Goal: Transaction & Acquisition: Purchase product/service

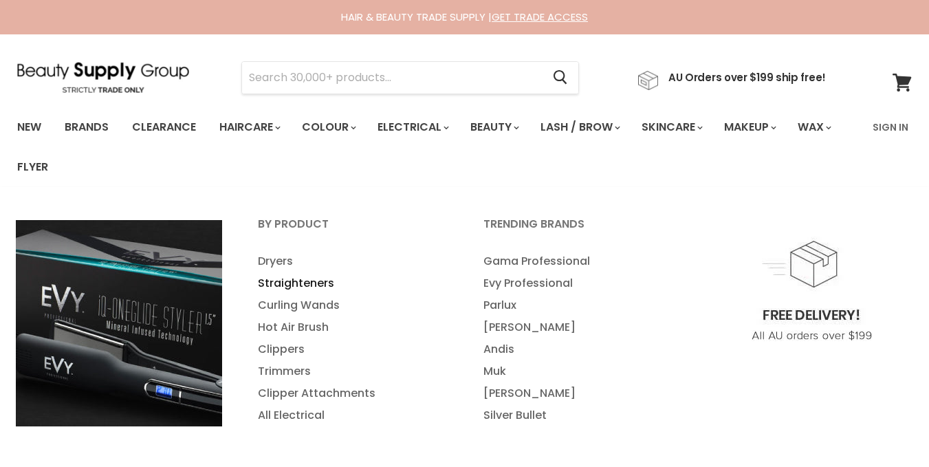
click at [277, 280] on link "Straighteners" at bounding box center [352, 283] width 223 height 22
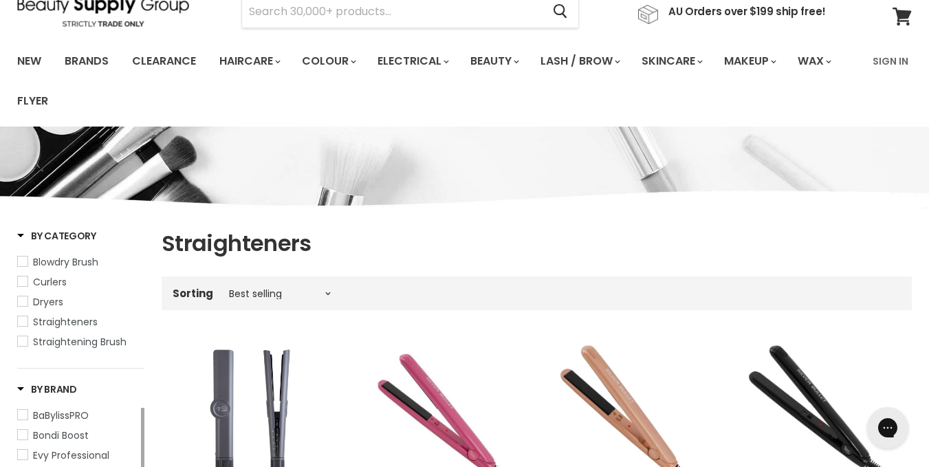
scroll to position [54, 0]
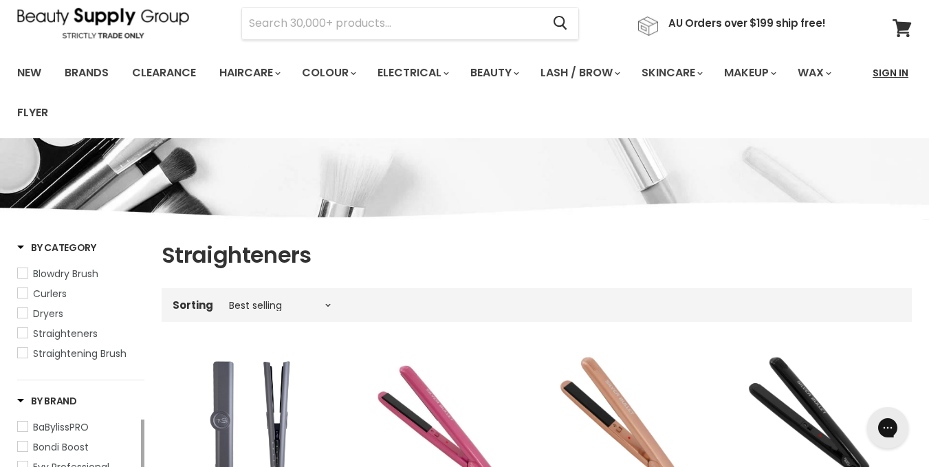
click at [891, 75] on link "Sign In" at bounding box center [891, 72] width 52 height 29
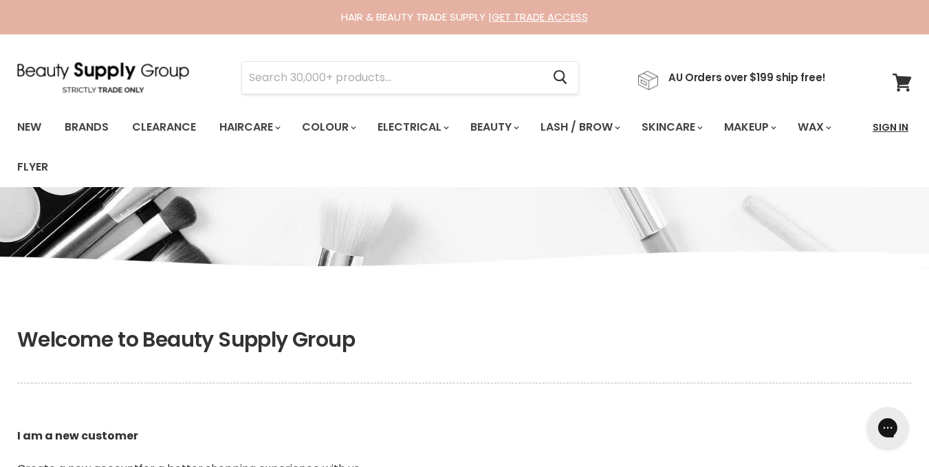
click at [885, 137] on link "Sign In" at bounding box center [891, 127] width 52 height 29
click at [484, 80] on input "Search" at bounding box center [392, 78] width 300 height 32
click at [867, 139] on link "Sign In" at bounding box center [891, 127] width 52 height 29
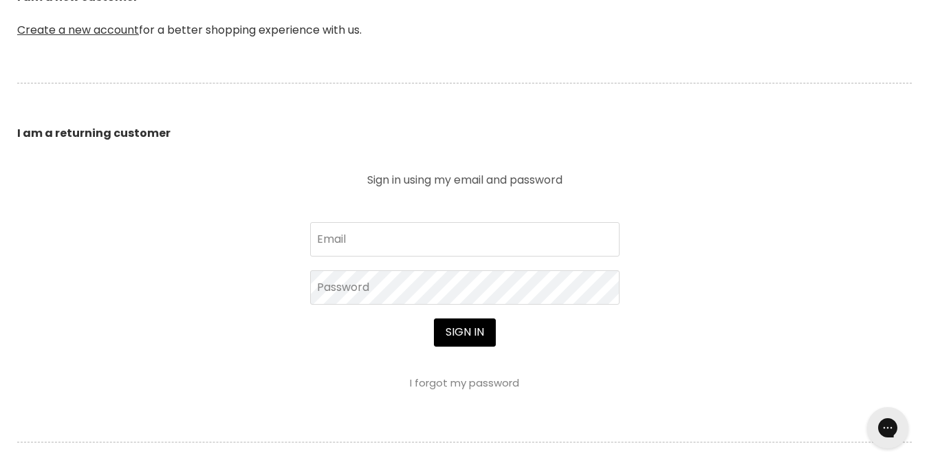
scroll to position [440, 0]
type input "l"
type input "elysemoffathair@gmail.com"
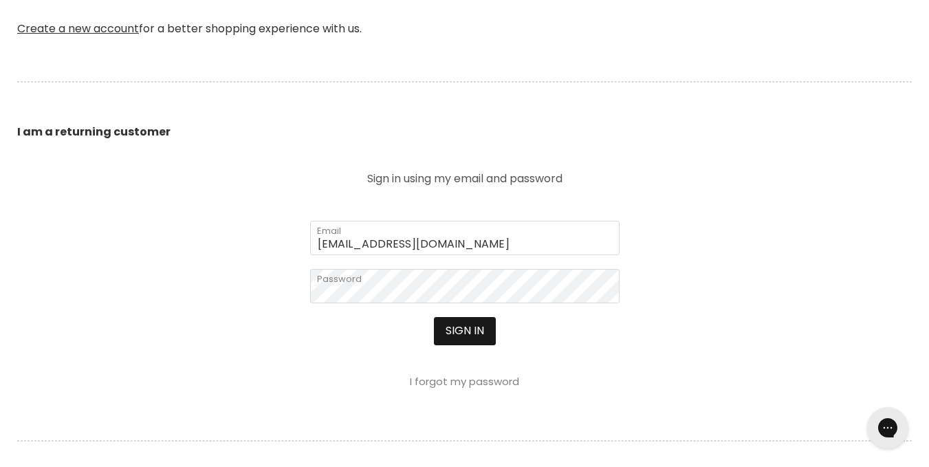
click at [444, 326] on button "Sign in" at bounding box center [465, 331] width 62 height 28
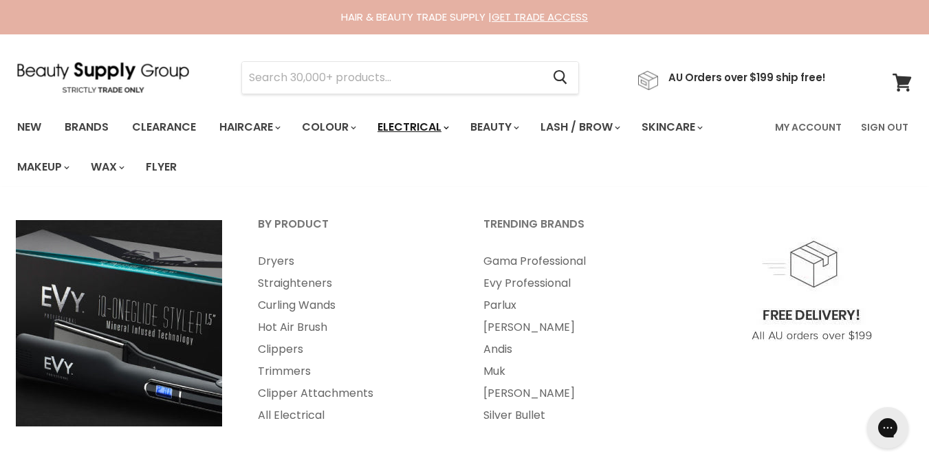
click at [409, 126] on link "Electrical" at bounding box center [412, 127] width 90 height 29
click at [279, 288] on link "Straighteners" at bounding box center [352, 283] width 223 height 22
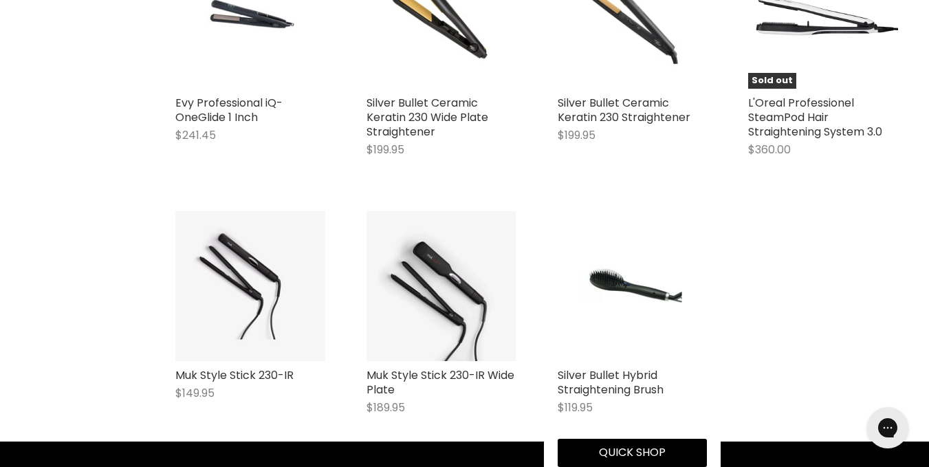
scroll to position [2119, 0]
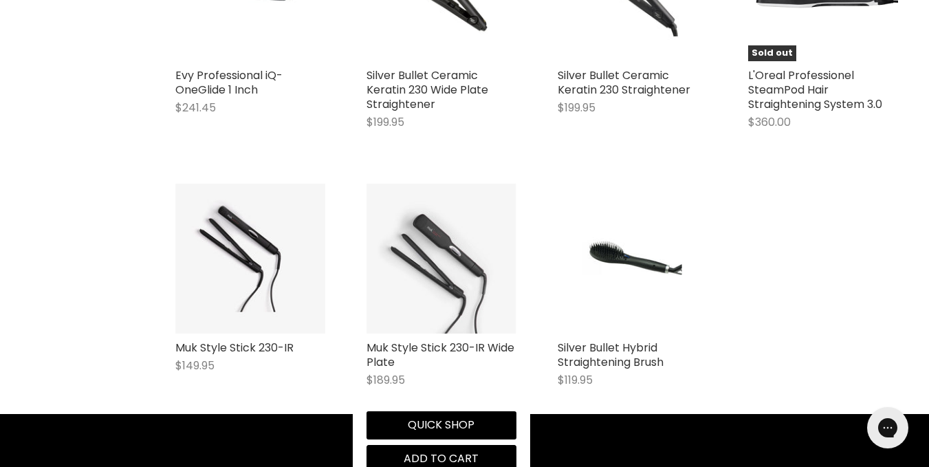
click at [464, 277] on img "Main content" at bounding box center [442, 259] width 150 height 150
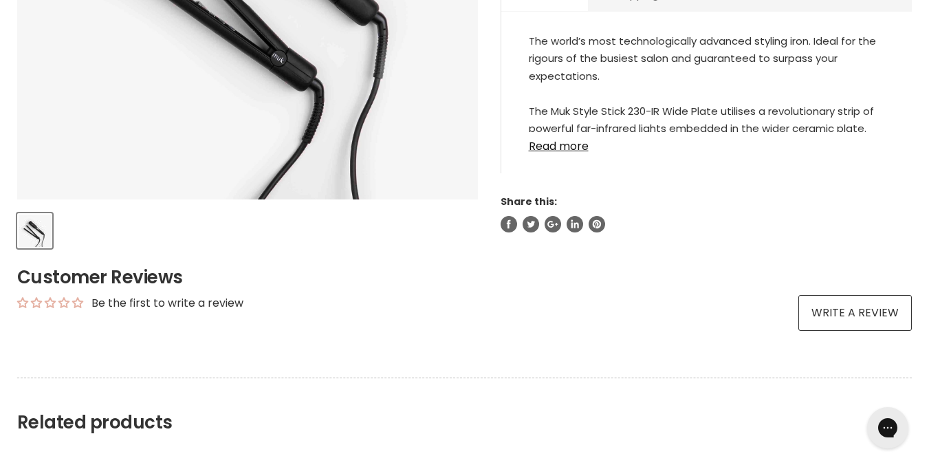
scroll to position [385, 0]
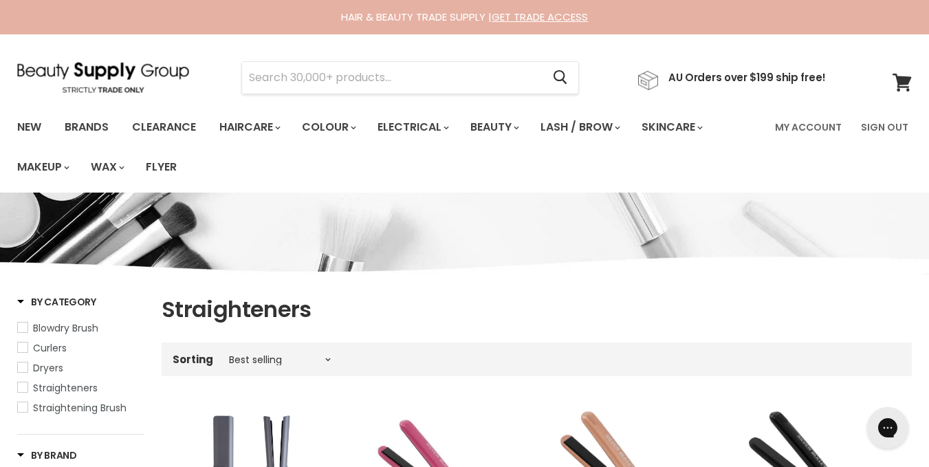
click at [28, 344] on link "Curlers" at bounding box center [80, 348] width 127 height 15
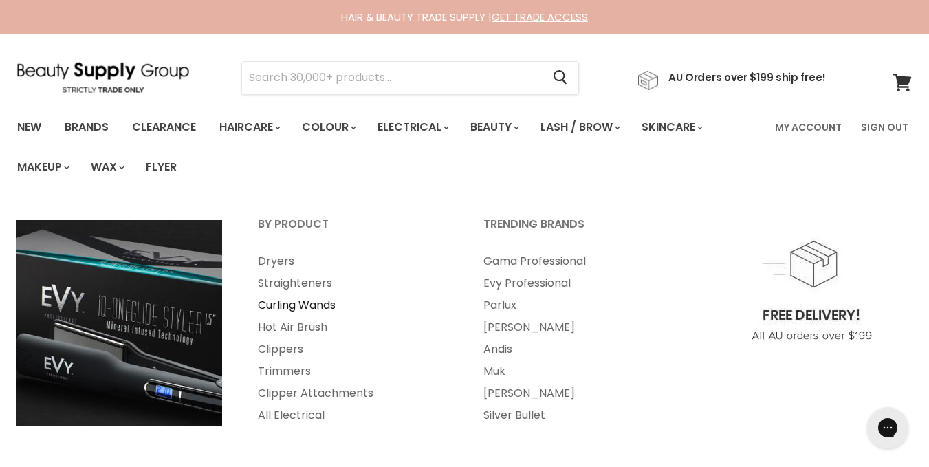
click at [297, 305] on link "Curling Wands" at bounding box center [352, 305] width 223 height 22
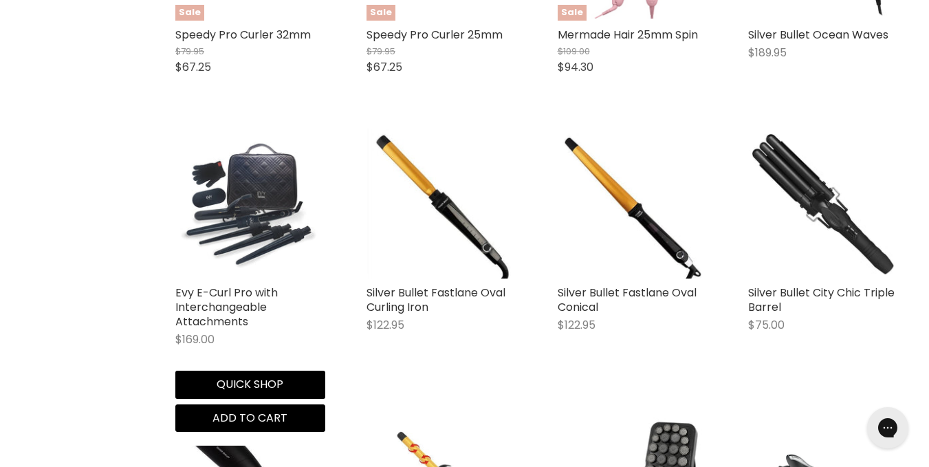
scroll to position [2201, 0]
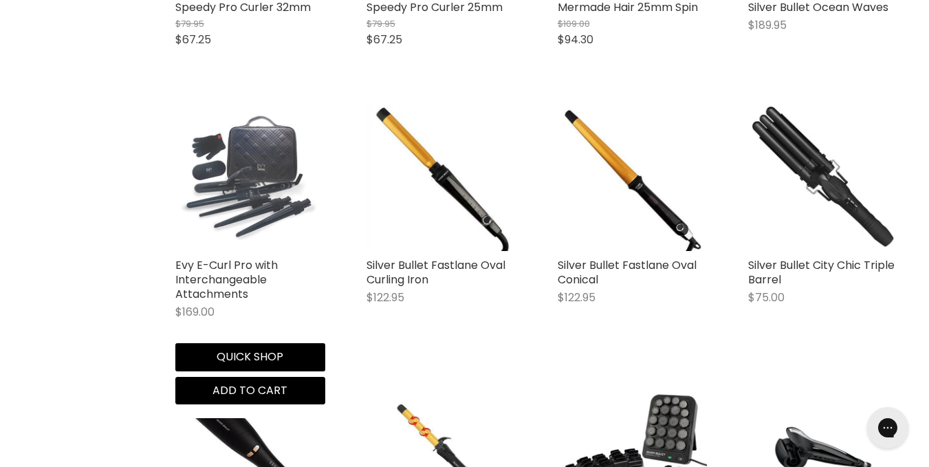
click at [276, 192] on img "Main content" at bounding box center [250, 176] width 150 height 146
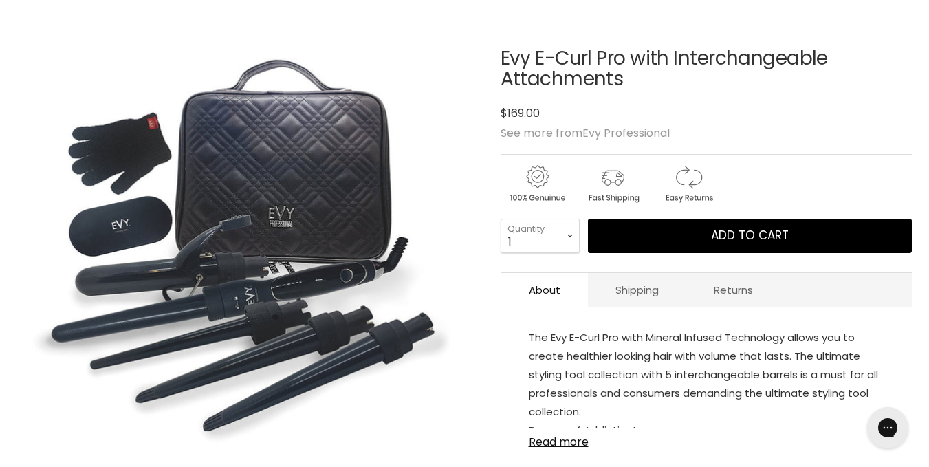
scroll to position [220, 0]
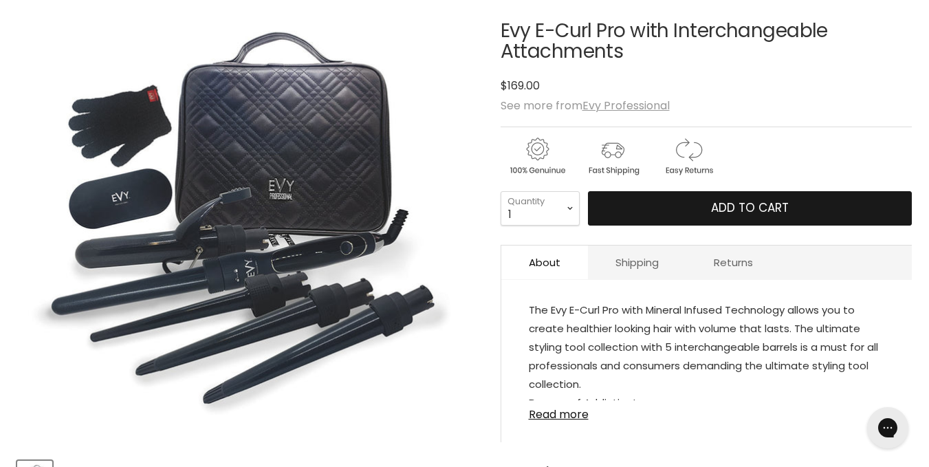
click at [673, 216] on button "Add to cart" at bounding box center [750, 208] width 324 height 34
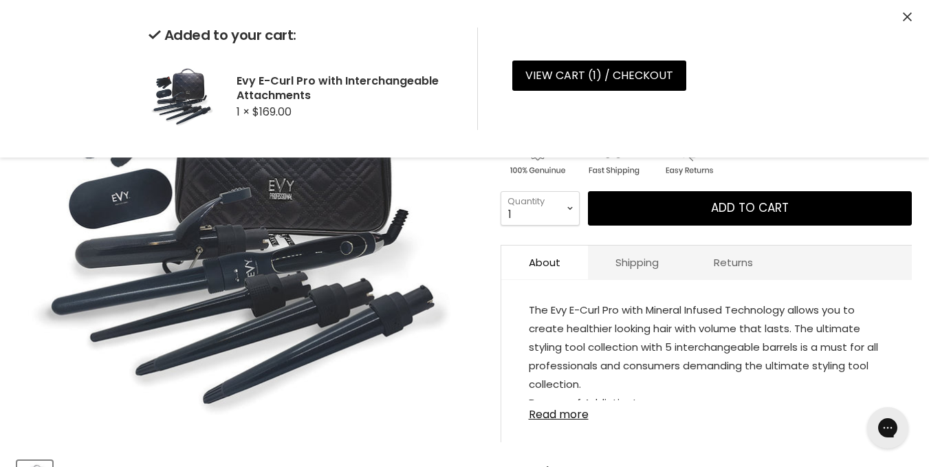
click at [903, 14] on div "Added to your cart: Evy E-Curl Pro with Interchangeable Attachments 1 × $169.00…" at bounding box center [464, 79] width 929 height 158
click at [905, 20] on icon "Close" at bounding box center [907, 16] width 9 height 9
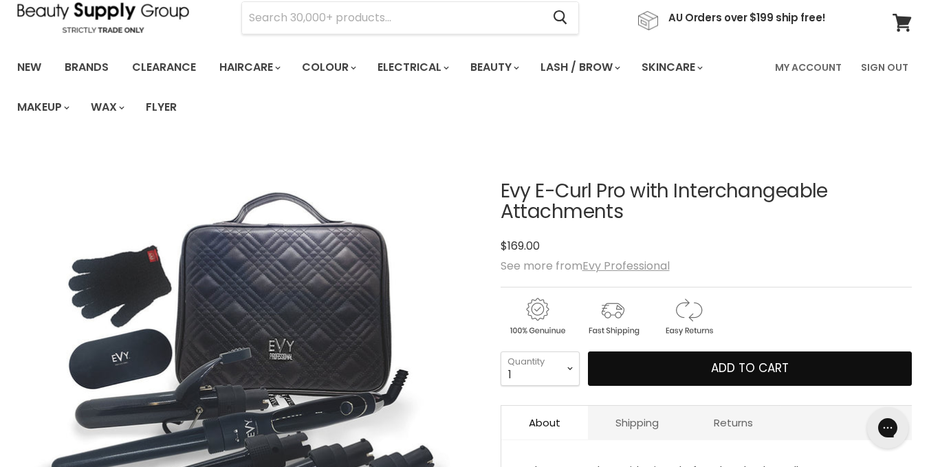
scroll to position [0, 0]
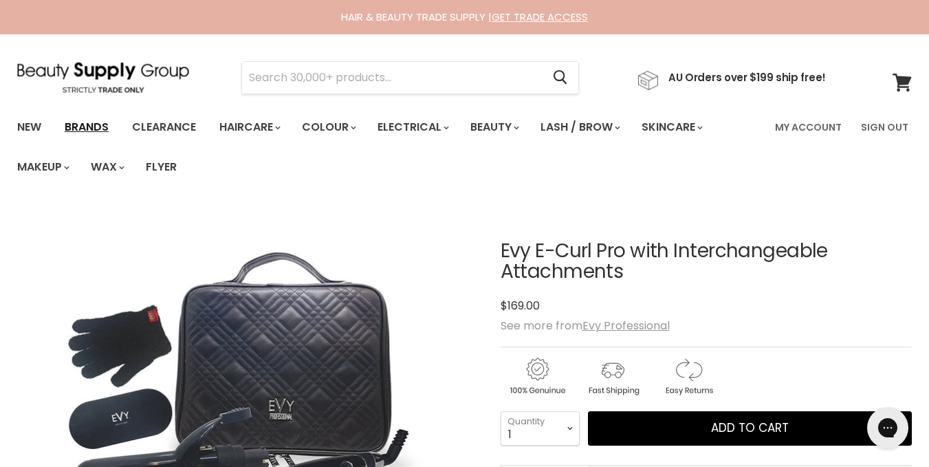
click at [85, 126] on link "Brands" at bounding box center [86, 127] width 65 height 29
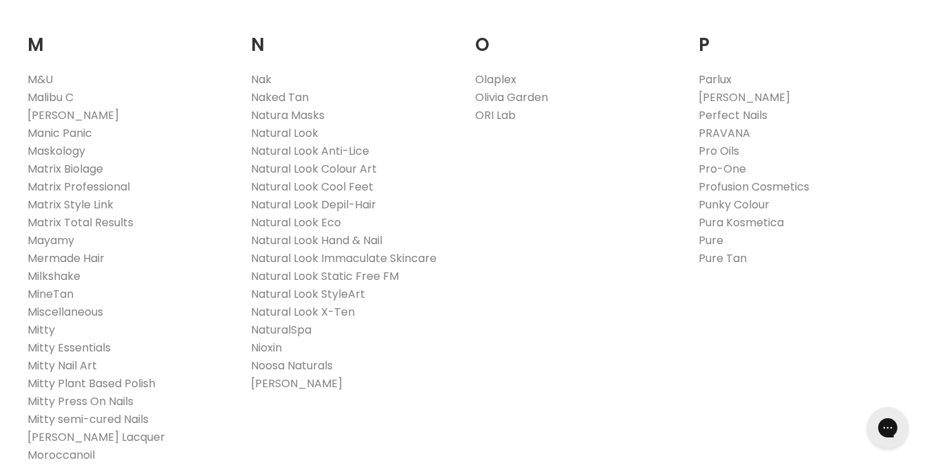
scroll to position [1657, 0]
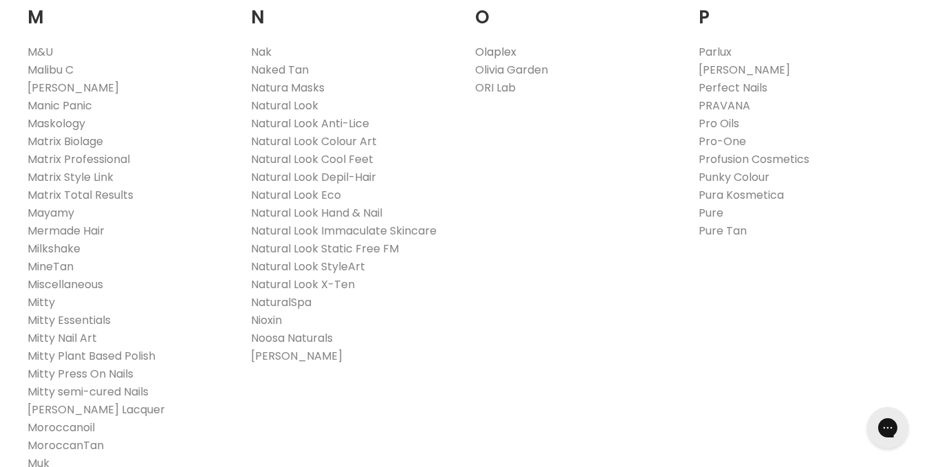
click at [502, 44] on link "Olaplex" at bounding box center [495, 52] width 41 height 16
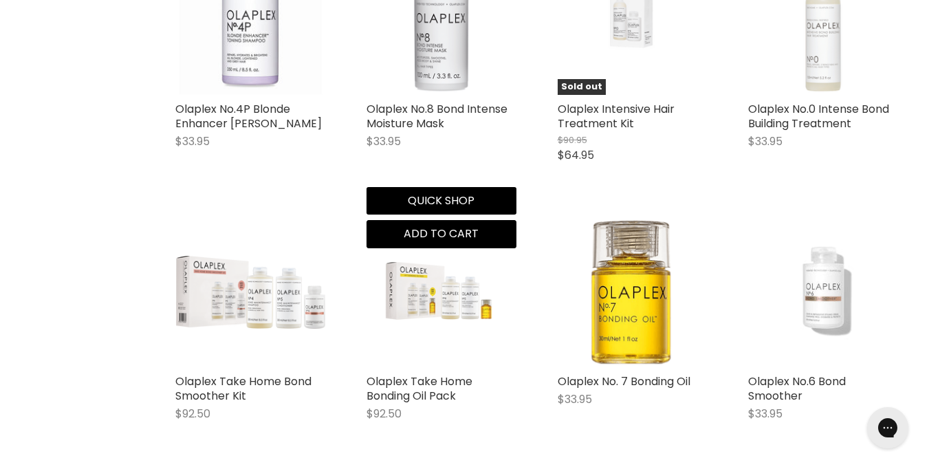
scroll to position [1954, 0]
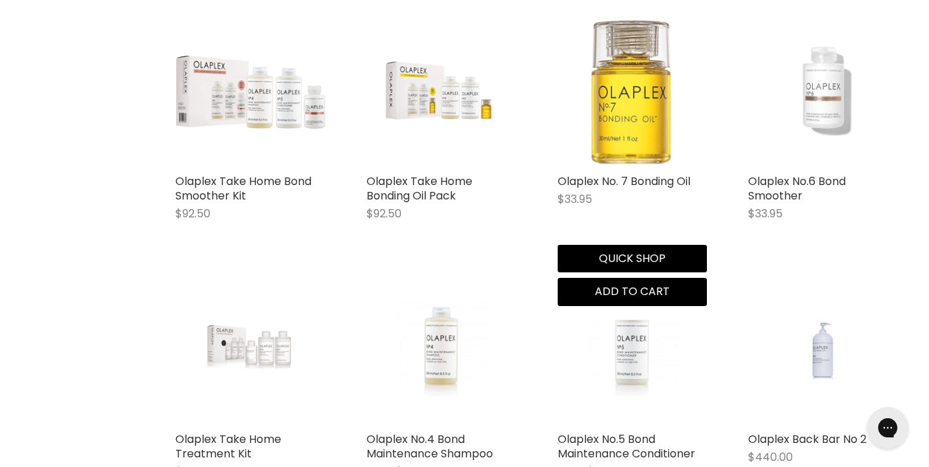
click at [621, 103] on img "Main content" at bounding box center [633, 92] width 150 height 150
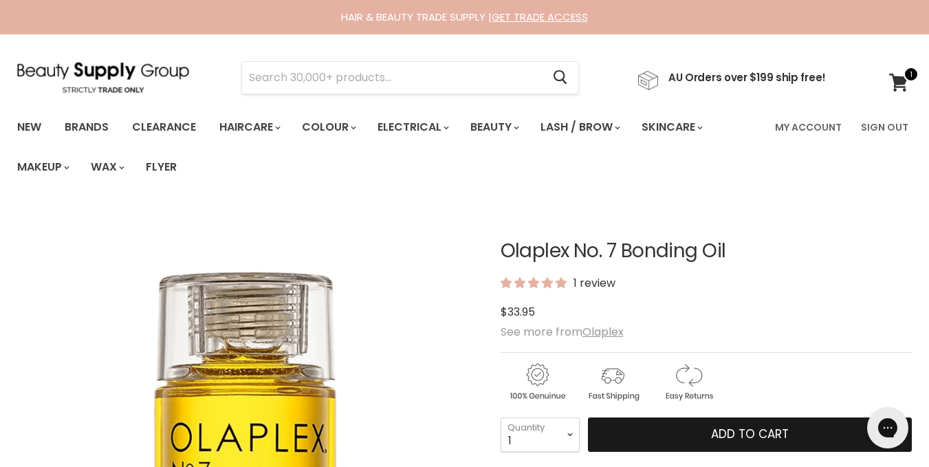
click at [622, 431] on button "Add to cart" at bounding box center [750, 435] width 324 height 34
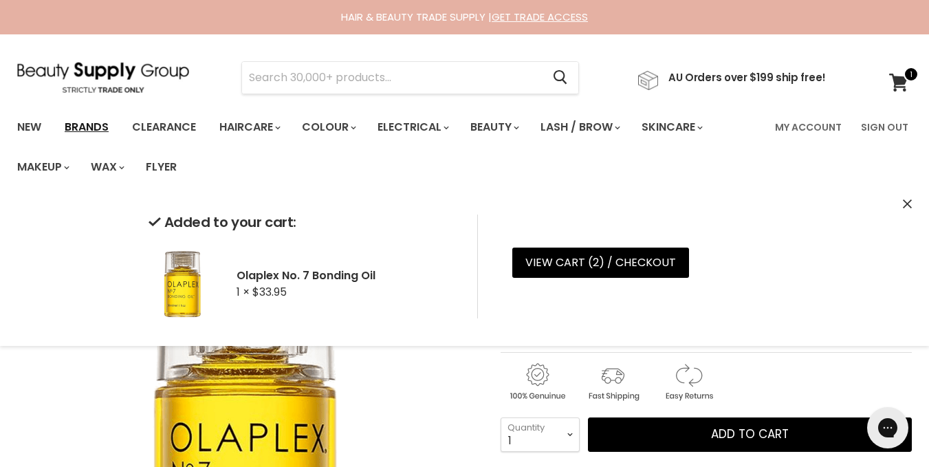
click at [101, 129] on link "Brands" at bounding box center [86, 127] width 65 height 29
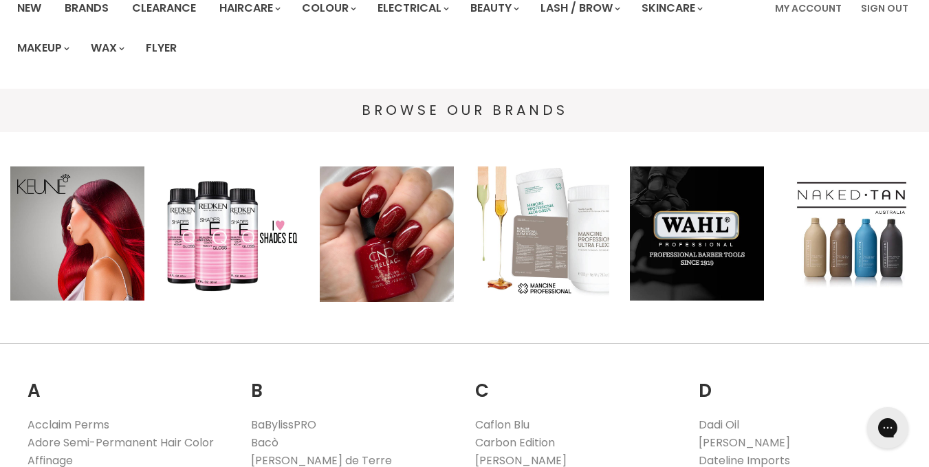
scroll to position [138, 0]
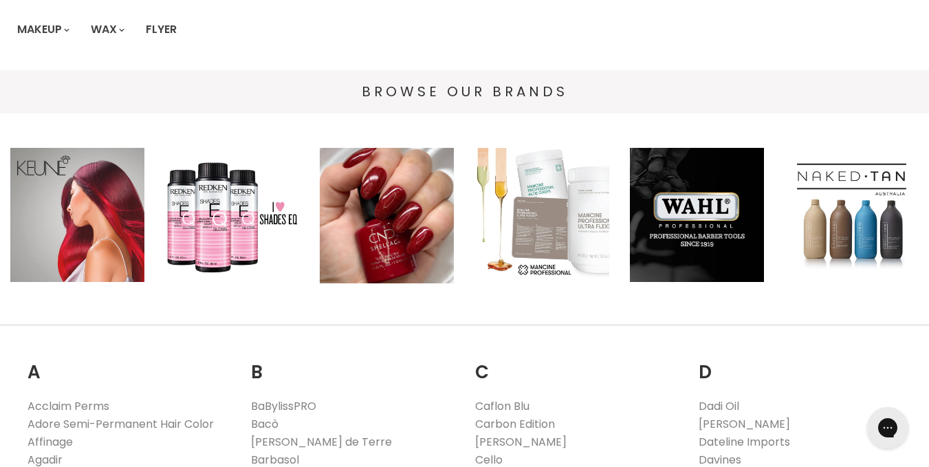
click at [51, 223] on img "Main content" at bounding box center [77, 215] width 134 height 134
